Goal: Task Accomplishment & Management: Manage account settings

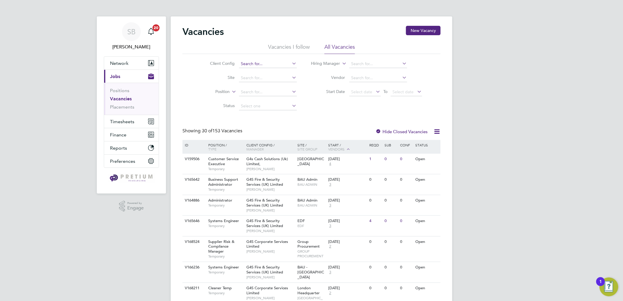
click at [241, 65] on input at bounding box center [268, 64] width 58 height 8
click at [268, 73] on li "BGIS - Permanent" at bounding box center [267, 72] width 58 height 8
type input "BGIS - Permanent"
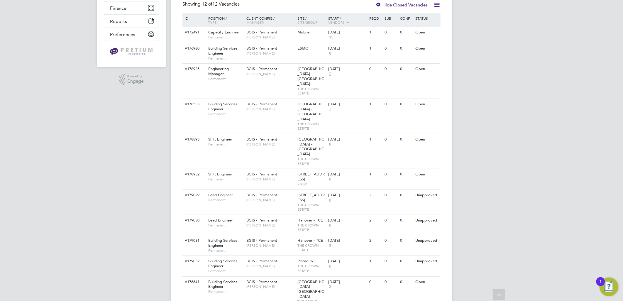
scroll to position [149, 0]
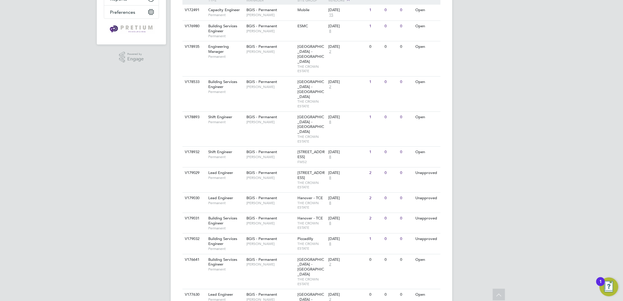
click at [472, 114] on div "SB Sasha Baird Notifications 20 Applications: Network Team Members Businesses S…" at bounding box center [311, 98] width 623 height 495
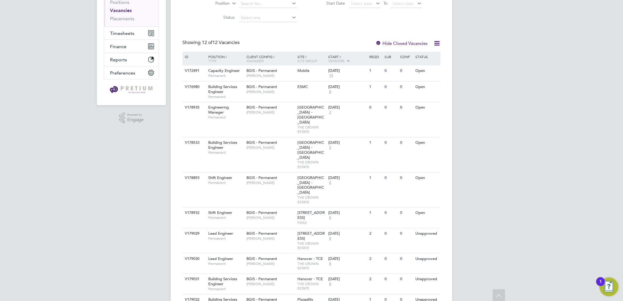
scroll to position [0, 0]
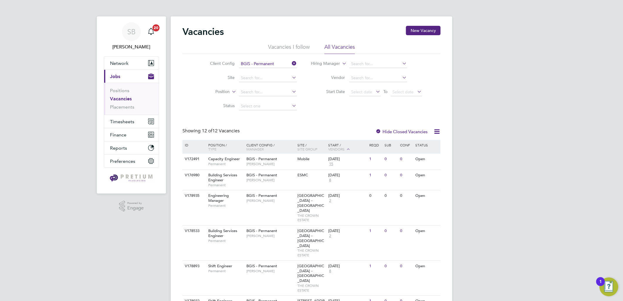
click at [273, 65] on input "BGIS - Permanent" at bounding box center [268, 64] width 58 height 8
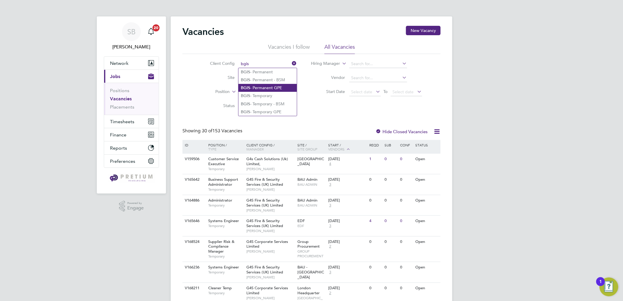
click at [268, 84] on li "BGIS - Permanent GPE" at bounding box center [267, 88] width 58 height 8
type input "BGIS - Permanent GPE"
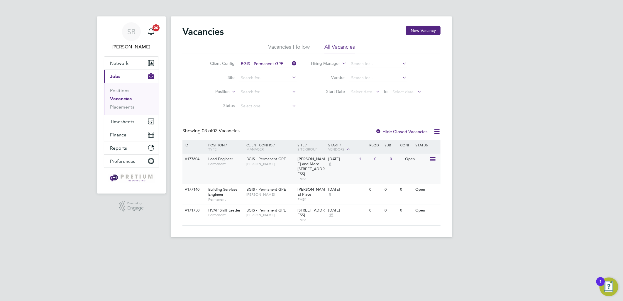
click at [278, 162] on span "John Hadland" at bounding box center [270, 164] width 48 height 5
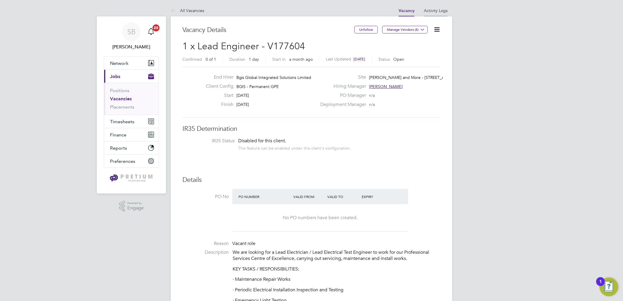
click at [439, 13] on link "Activity Logs" at bounding box center [436, 10] width 24 height 5
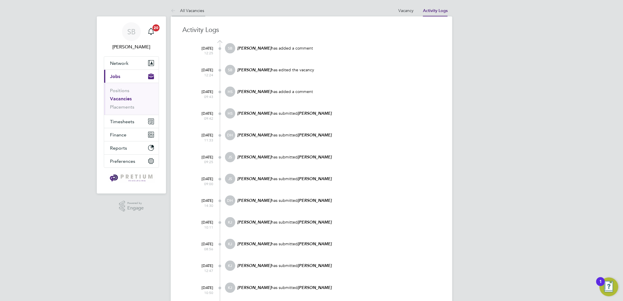
click at [191, 12] on link "All Vacancies" at bounding box center [187, 10] width 33 height 5
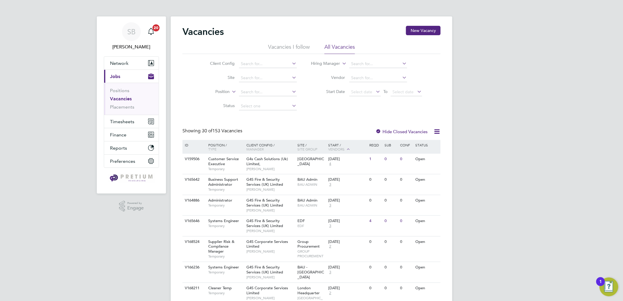
click at [270, 55] on div "Client Config Site Position Status Hiring Manager Vendor Start Date Select date…" at bounding box center [311, 83] width 258 height 59
click at [269, 65] on input at bounding box center [268, 64] width 58 height 8
click at [269, 68] on li "BGIS - Permanent GPE" at bounding box center [267, 72] width 58 height 8
type input "BGIS - Permanent GPE"
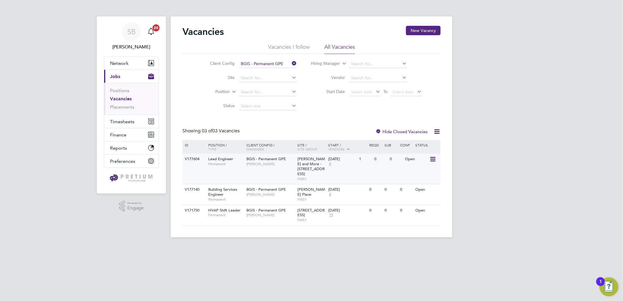
click at [268, 160] on span "BGIS - Permanent GPE" at bounding box center [266, 158] width 40 height 5
click at [285, 158] on span "BGIS - Permanent GPE" at bounding box center [266, 158] width 40 height 5
drag, startPoint x: 136, startPoint y: 33, endPoint x: 156, endPoint y: 34, distance: 19.4
click at [136, 33] on div "SB" at bounding box center [131, 31] width 19 height 19
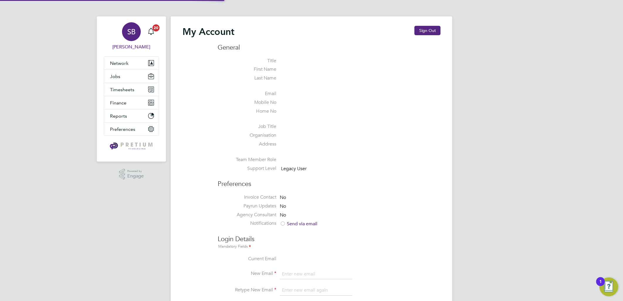
type input "[PERSON_NAME][EMAIL_ADDRESS][DOMAIN_NAME]"
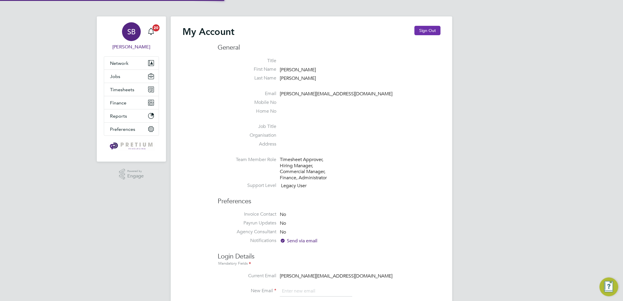
click at [431, 31] on button "Sign Out" at bounding box center [427, 30] width 26 height 9
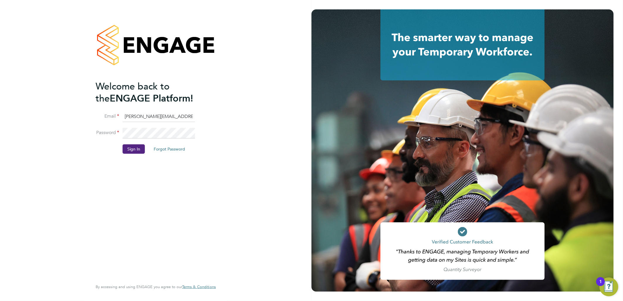
drag, startPoint x: 148, startPoint y: 115, endPoint x: 43, endPoint y: 98, distance: 106.1
click at [89, 109] on div "Welcome back to the ENGAGE Platform! Email sasha.baird@pretiumresourcing.co.uk …" at bounding box center [156, 150] width 144 height 301
type input "bgis@pretiumresourcing.co.uk"
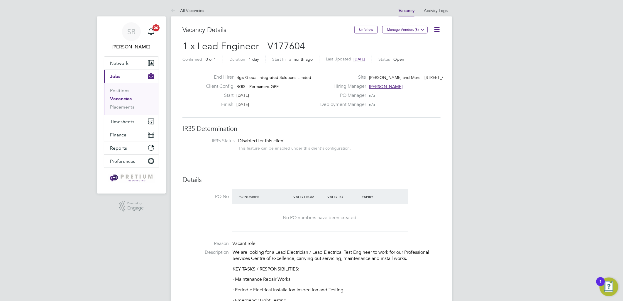
click at [416, 76] on span "Wells and More - 45 Mortimer Street…" at bounding box center [417, 77] width 96 height 5
copy span "Mortimer"
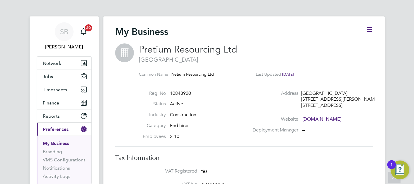
scroll to position [33, 0]
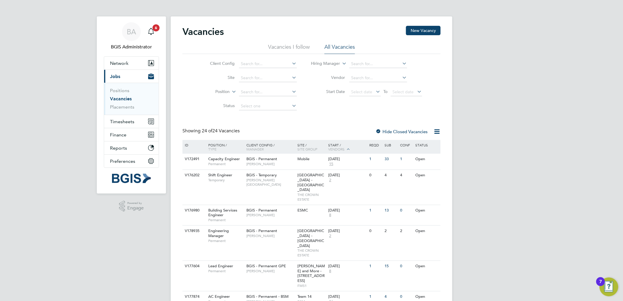
click at [225, 92] on label "Position" at bounding box center [213, 92] width 34 height 6
click at [216, 107] on li "Type" at bounding box center [212, 106] width 36 height 8
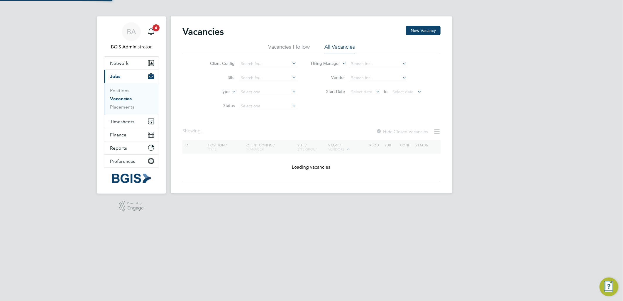
click at [255, 93] on input at bounding box center [268, 92] width 58 height 8
click at [257, 100] on li "Temporary" at bounding box center [267, 100] width 58 height 8
type input "Temporary"
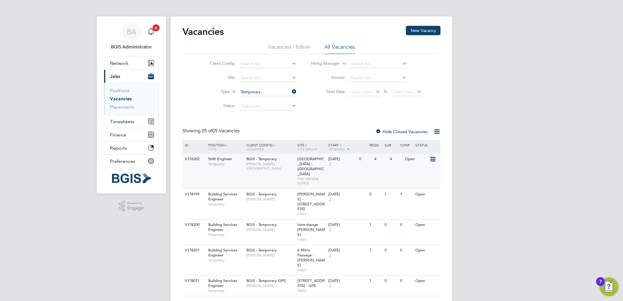
click at [304, 163] on span "Regent Street - Crown Estate" at bounding box center [311, 166] width 27 height 20
click at [253, 192] on span "BGIS - Temporary" at bounding box center [261, 194] width 31 height 5
click at [288, 49] on li "Vacancies I follow" at bounding box center [289, 48] width 42 height 11
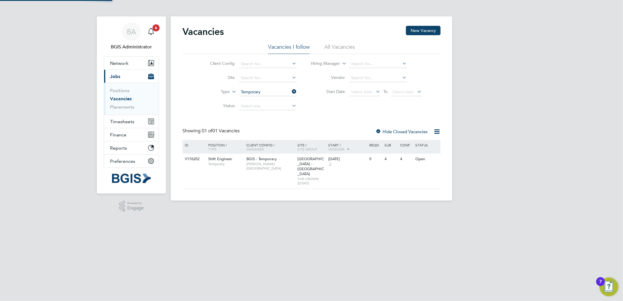
click at [355, 49] on ul "Vacancies I follow All Vacancies" at bounding box center [311, 48] width 258 height 11
click at [328, 46] on li "All Vacancies" at bounding box center [339, 48] width 31 height 11
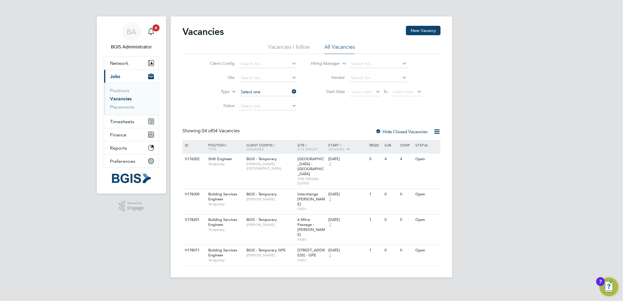
click at [258, 92] on input at bounding box center [268, 92] width 58 height 8
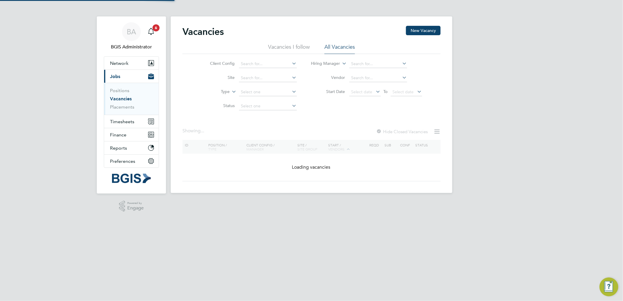
click at [255, 108] on li "Permanent" at bounding box center [267, 108] width 58 height 8
type input "Permanent"
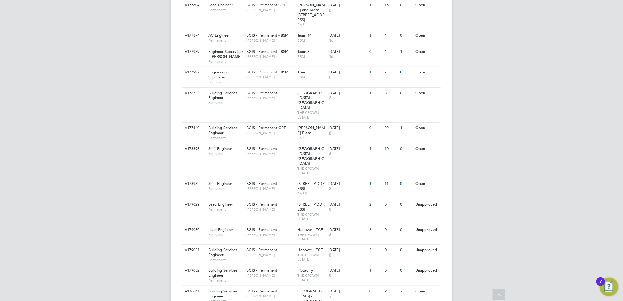
scroll to position [224, 0]
click at [274, 180] on div "BGIS - Permanent Paul Wilson" at bounding box center [270, 187] width 51 height 15
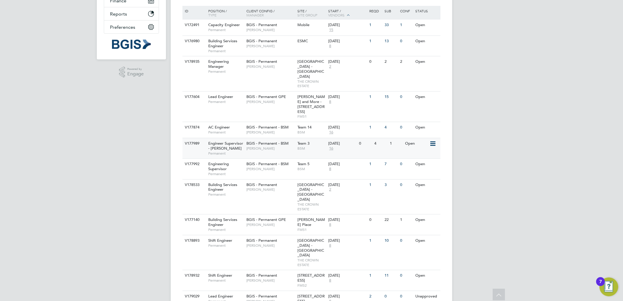
scroll to position [127, 0]
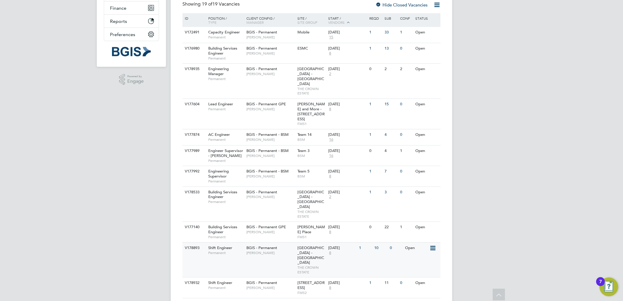
click at [277, 243] on div "BGIS - Permanent Jessica Macgregor" at bounding box center [270, 250] width 51 height 15
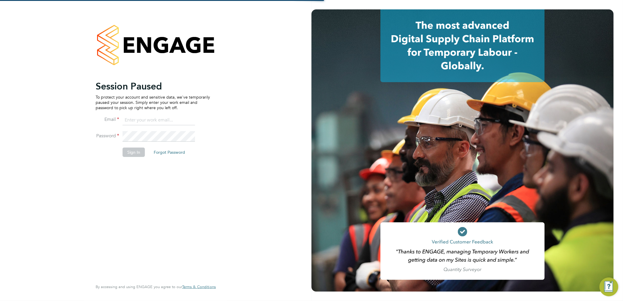
type input "sasha.baird@pretiumresourcing.co.uk"
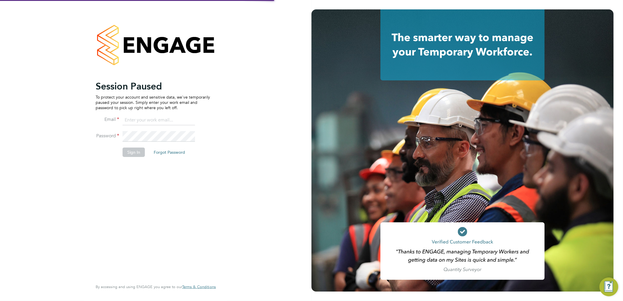
type input "[PERSON_NAME][EMAIL_ADDRESS][DOMAIN_NAME]"
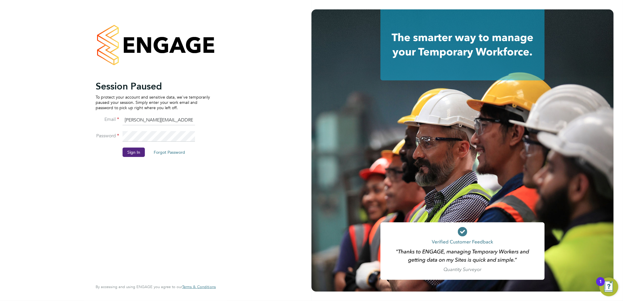
click at [153, 115] on input "[PERSON_NAME][EMAIL_ADDRESS][DOMAIN_NAME]" at bounding box center [159, 120] width 72 height 11
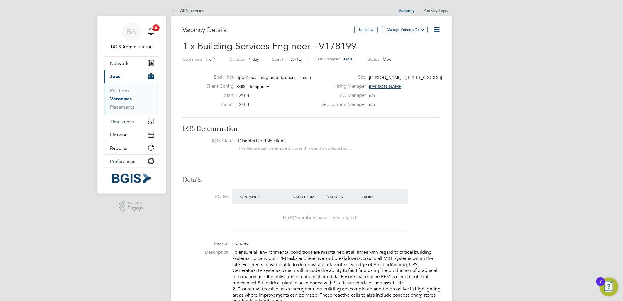
click at [436, 26] on icon at bounding box center [436, 29] width 7 height 7
click at [425, 52] on li "Update Status" at bounding box center [422, 52] width 34 height 8
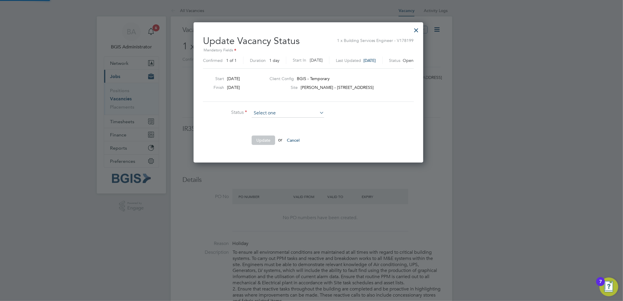
scroll to position [140, 236]
click at [263, 119] on li "Completed" at bounding box center [287, 121] width 73 height 8
type input "Completed"
click at [267, 136] on button "Update" at bounding box center [263, 140] width 23 height 9
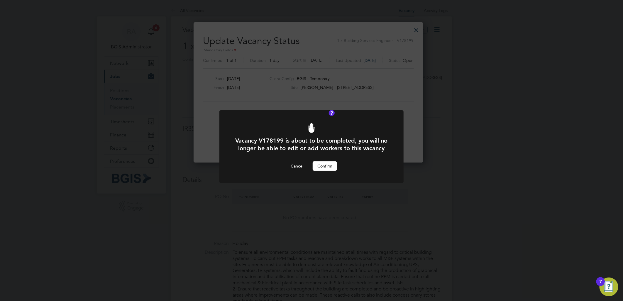
click at [328, 171] on button "Confirm" at bounding box center [325, 165] width 24 height 9
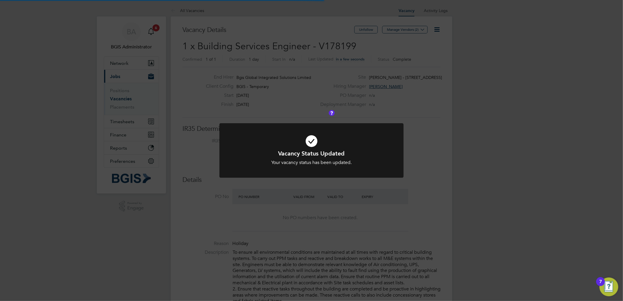
scroll to position [17, 41]
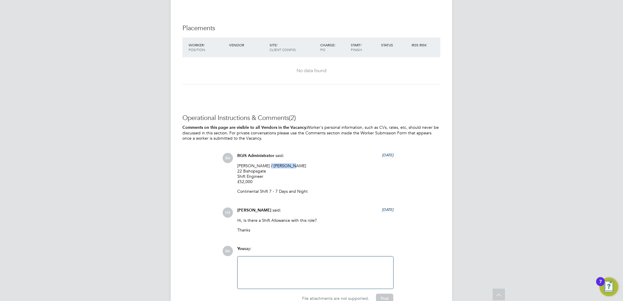
drag, startPoint x: 288, startPoint y: 168, endPoint x: 263, endPoint y: 167, distance: 24.7
click at [263, 167] on p "Paul Wilson / Karl Doorne 22 Bishopsgate Shift Engineer £52,000" at bounding box center [315, 173] width 156 height 21
copy p "Karl Doorne"
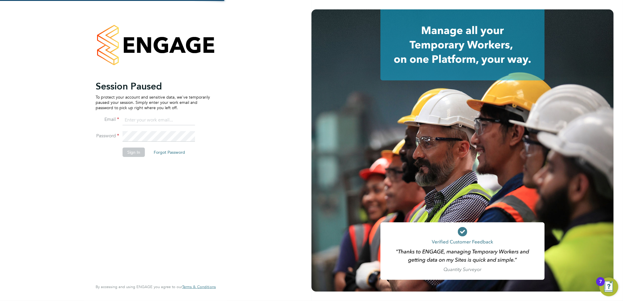
type input "[PERSON_NAME][EMAIL_ADDRESS][DOMAIN_NAME]"
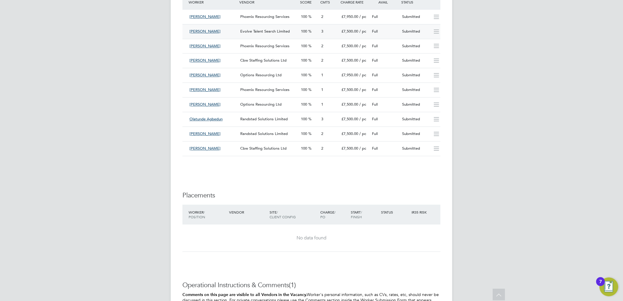
click at [285, 36] on div "Evolve Talent Search Limited" at bounding box center [268, 32] width 61 height 10
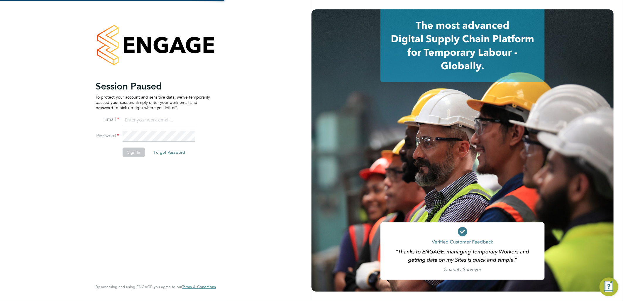
type input "[PERSON_NAME][EMAIL_ADDRESS][DOMAIN_NAME]"
